Goal: Information Seeking & Learning: Compare options

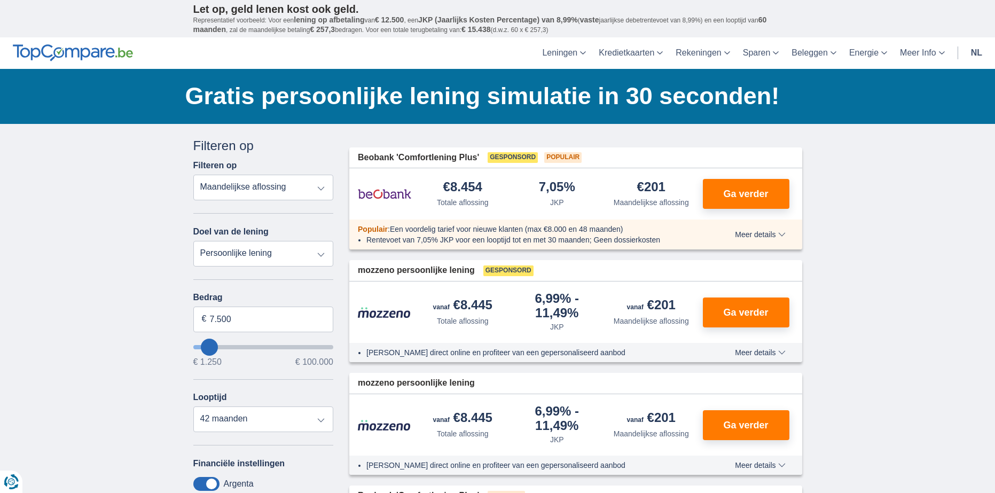
click at [291, 250] on select "Persoonlijke lening Auto Moto / fiets Mobilhome / caravan Renovatie Energie Sch…" at bounding box center [263, 254] width 140 height 26
select select "vehicleLoan"
click at [193, 241] on select "Persoonlijke lening Auto Moto / fiets Mobilhome / caravan Renovatie Energie Sch…" at bounding box center [263, 254] width 140 height 26
select select "3-4"
type input "15.000"
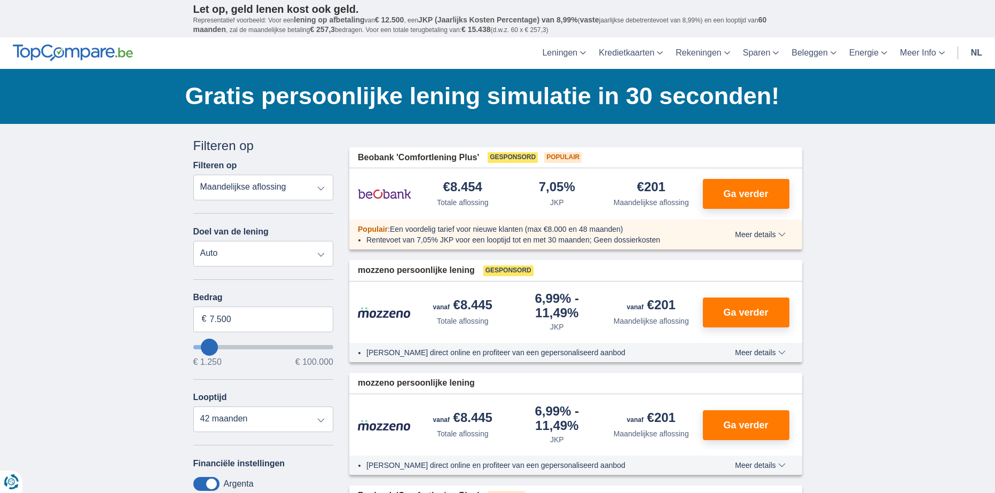
type input "15250"
select select "60"
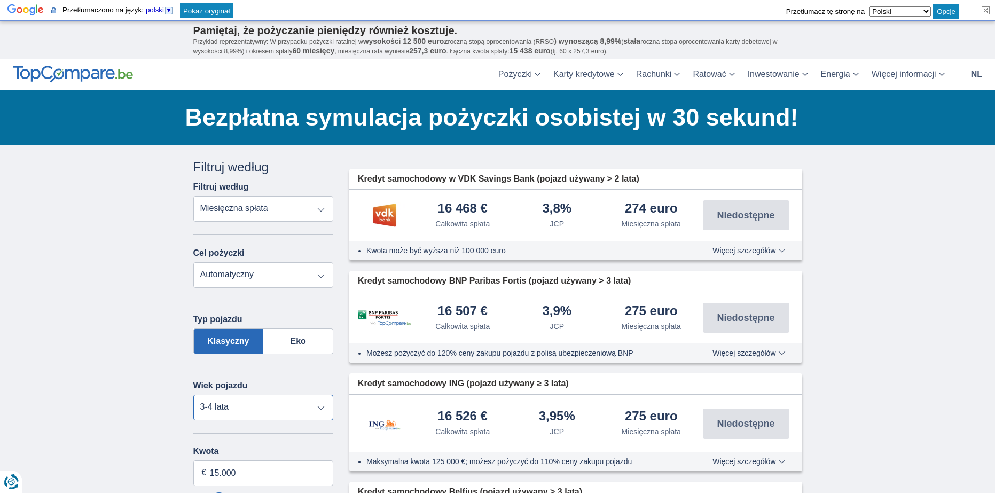
click at [301, 400] on select "Nowy 0-1 rok 1-2 lata 2-3 lata 3-4 lata 4-5 lat 5+ lat" at bounding box center [263, 408] width 140 height 26
select select "4-5"
click at [193, 395] on select "Nowy 0-1 rok 1-2 lata 2-3 lata 3-4 lata 4-5 lat 5+ lat" at bounding box center [263, 408] width 140 height 26
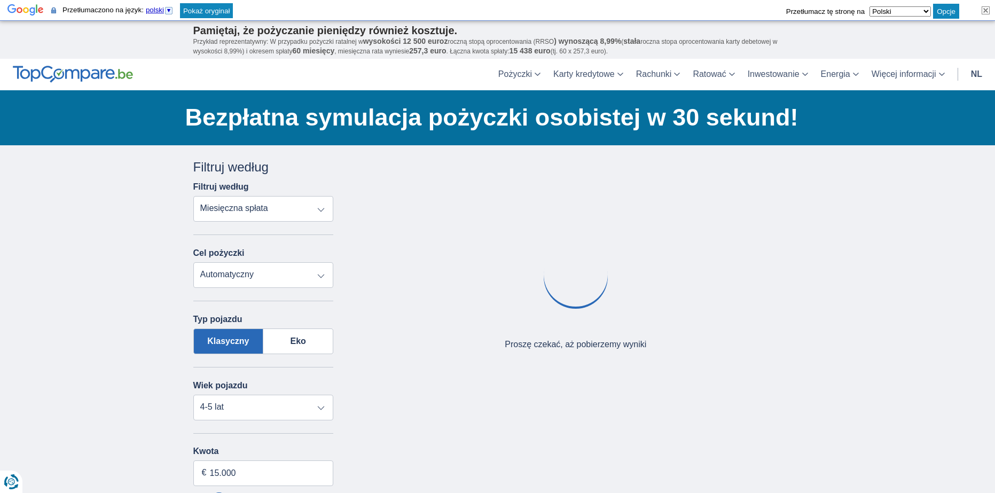
click at [268, 278] on select "Pożyczka osobista Automatyczny Motocykl / rower Kamper / przyczepa kempingowa R…" at bounding box center [263, 275] width 140 height 26
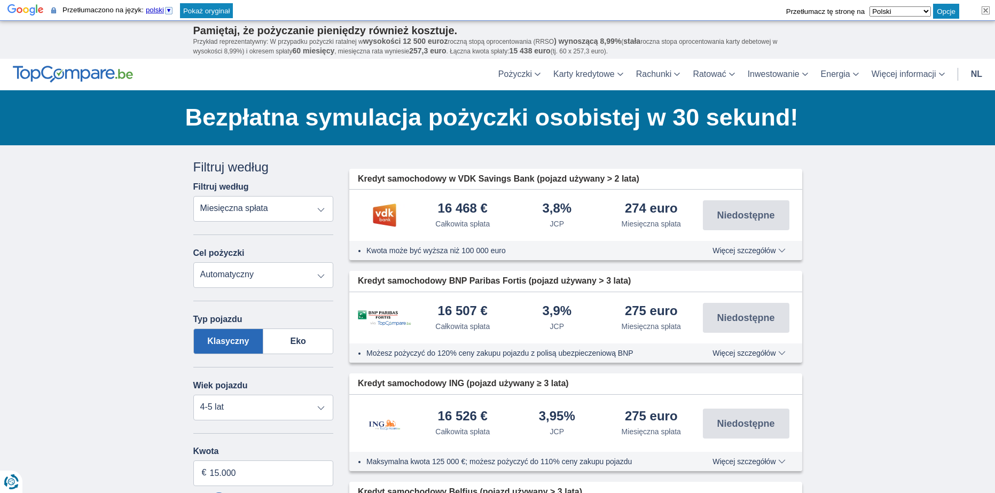
click at [268, 278] on select "Pożyczka osobista Automatyczny Motocykl / rower Kamper / przyczepa kempingowa R…" at bounding box center [263, 275] width 140 height 26
click at [268, 208] on select "Całkowita spłata JCP Miesięczna spłata" at bounding box center [263, 209] width 140 height 26
drag, startPoint x: 266, startPoint y: 206, endPoint x: 261, endPoint y: 206, distance: 5.9
click at [266, 206] on select "Całkowita spłata JCP Miesięczna spłata" at bounding box center [263, 209] width 140 height 26
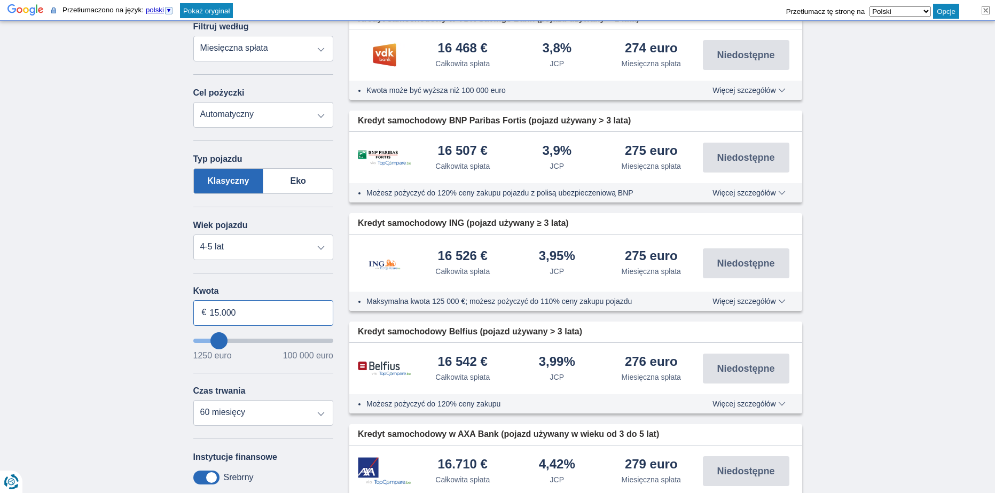
drag, startPoint x: 291, startPoint y: 309, endPoint x: 121, endPoint y: 310, distance: 169.8
type input "18.000"
type input "18250"
select select "84"
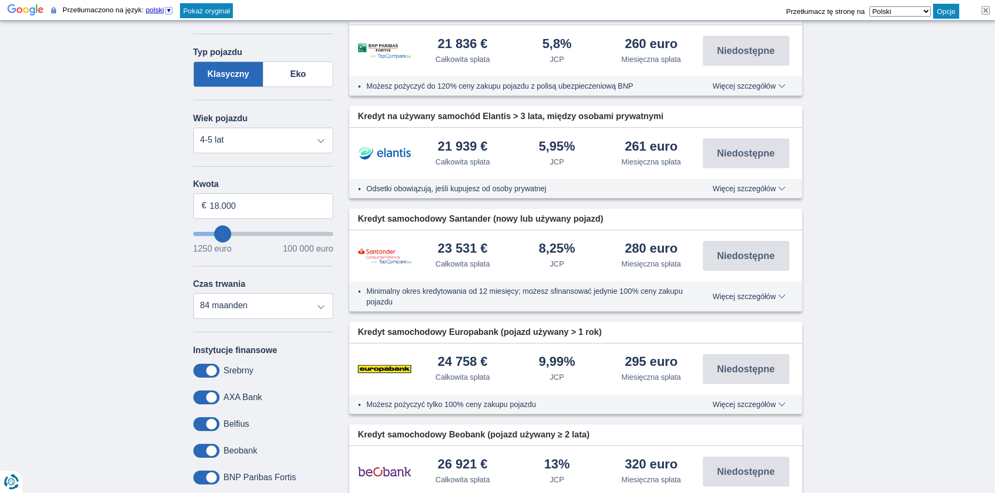
scroll to position [534, 0]
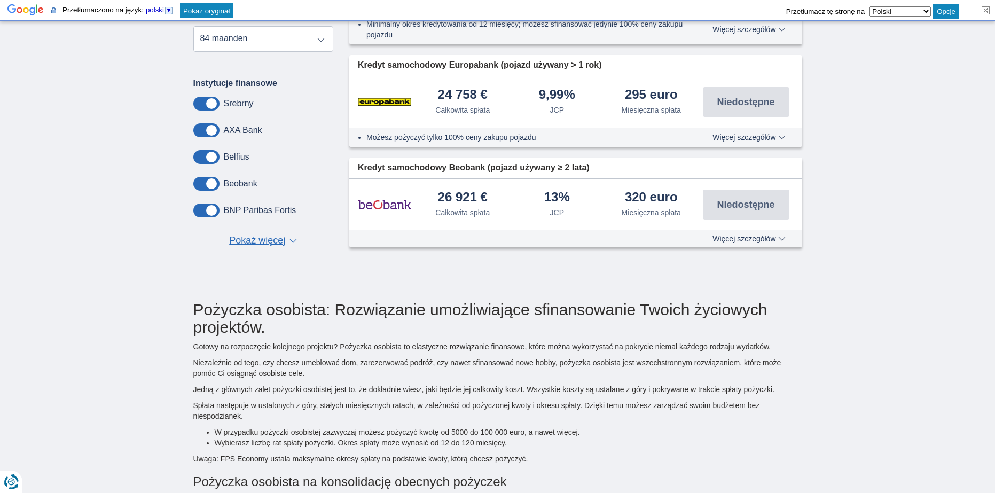
click at [753, 238] on font "Więcej szczegółów" at bounding box center [743, 238] width 63 height 9
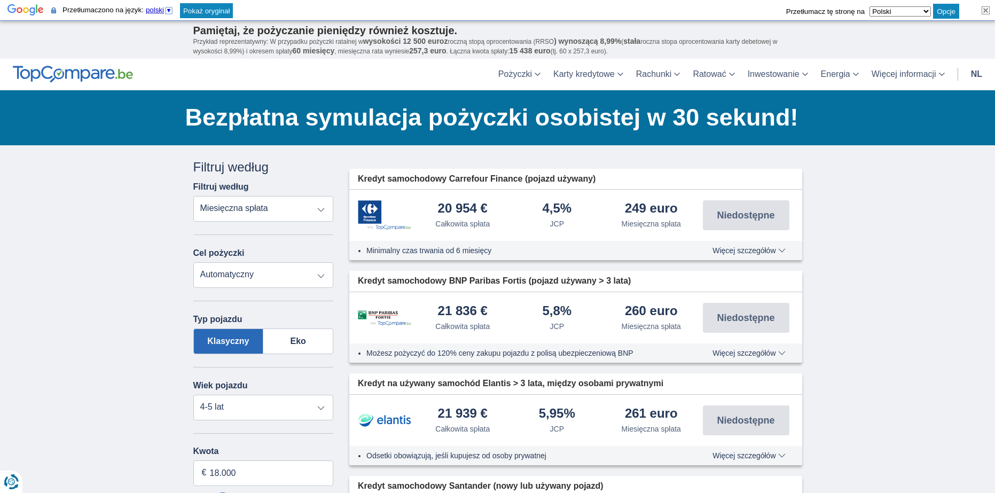
scroll to position [53, 0]
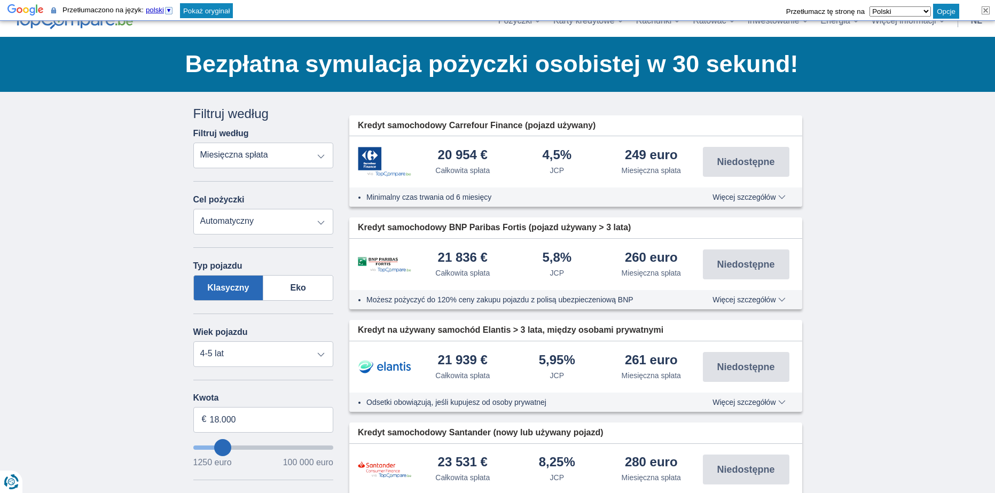
click at [756, 297] on font "Więcej szczegółów" at bounding box center [743, 299] width 63 height 9
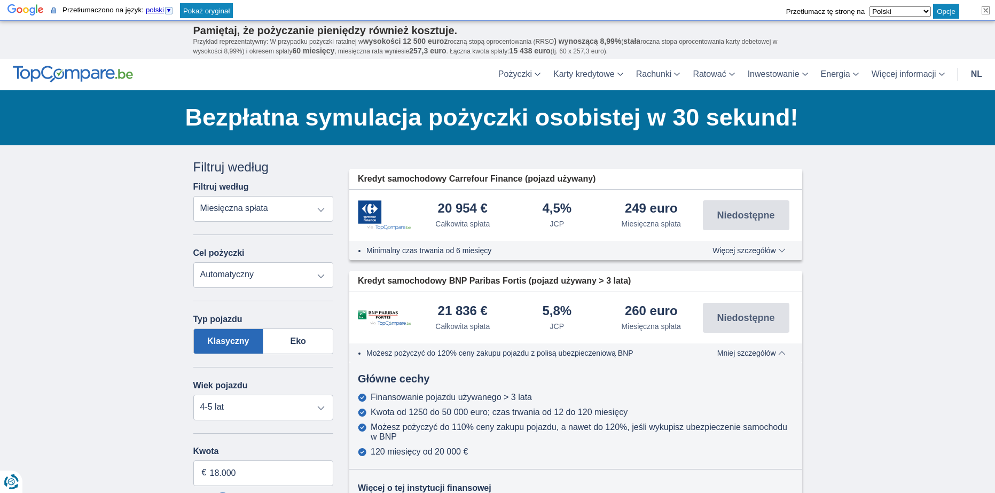
scroll to position [160, 0]
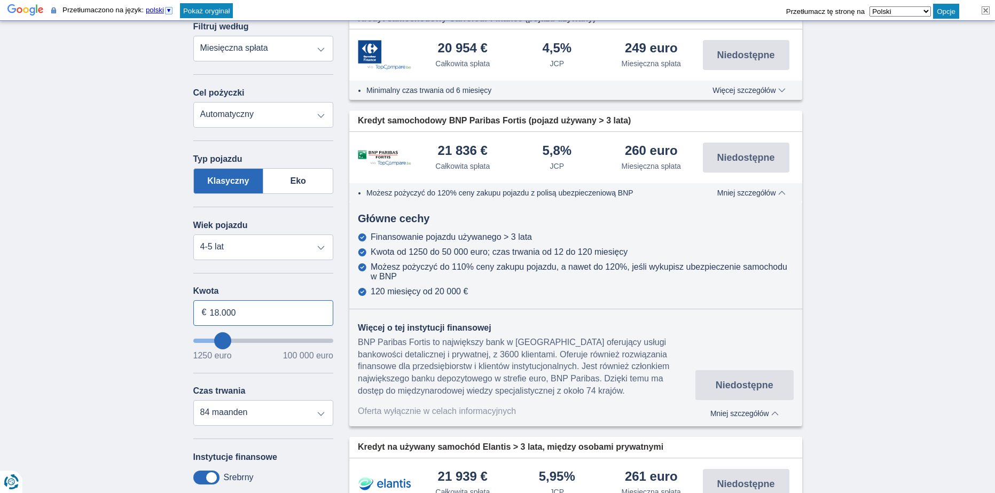
drag, startPoint x: 263, startPoint y: 311, endPoint x: 147, endPoint y: 309, distance: 115.4
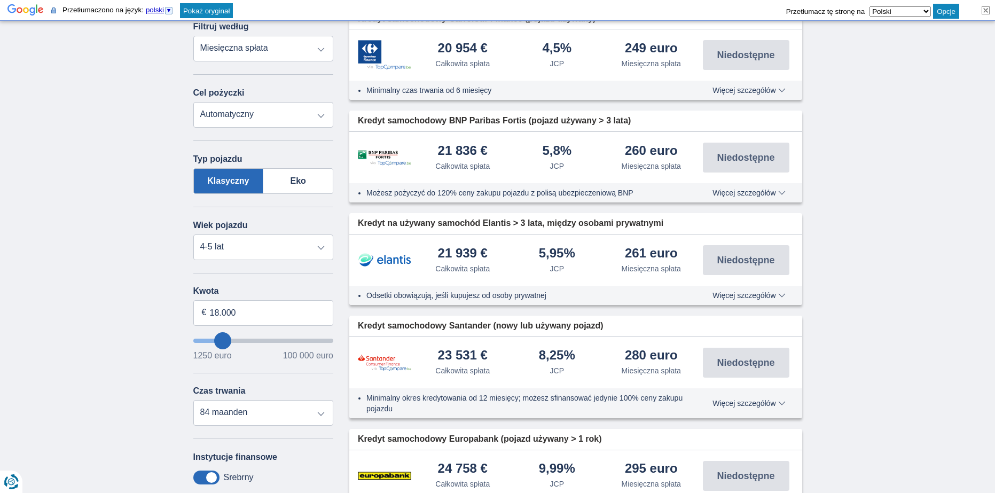
type input "18250"
